Goal: Information Seeking & Learning: Learn about a topic

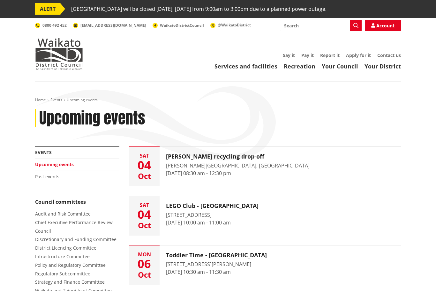
click at [59, 100] on link "Events" at bounding box center [56, 99] width 12 height 5
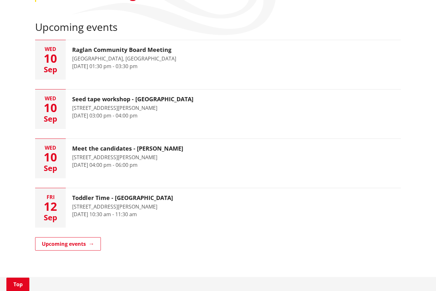
scroll to position [127, 0]
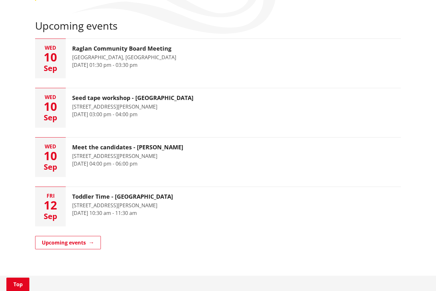
click at [60, 243] on link "Upcoming events" at bounding box center [68, 242] width 66 height 13
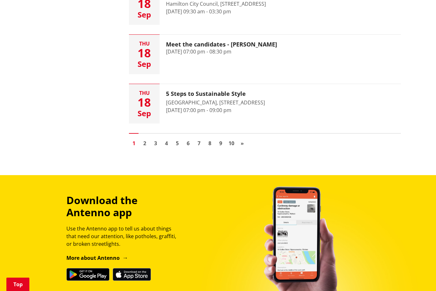
scroll to position [1020, 0]
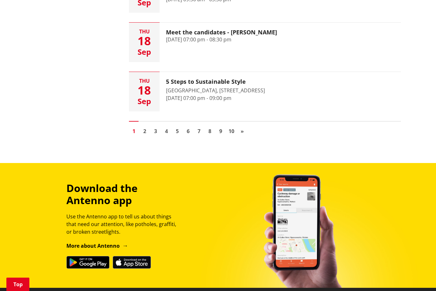
click at [147, 127] on link "2" at bounding box center [145, 132] width 10 height 10
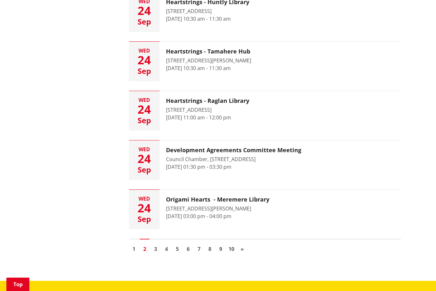
scroll to position [906, 0]
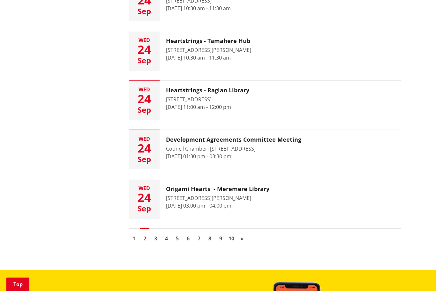
click at [155, 242] on link "3" at bounding box center [156, 239] width 10 height 10
